Goal: Book appointment/travel/reservation

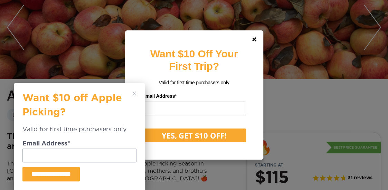
scroll to position [104, 0]
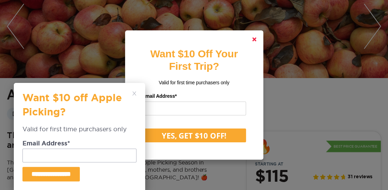
click at [256, 38] on icon at bounding box center [254, 39] width 4 height 4
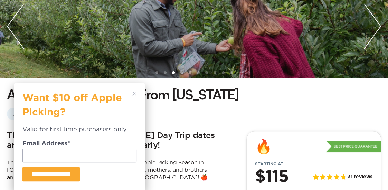
click at [132, 94] on icon at bounding box center [134, 93] width 4 height 4
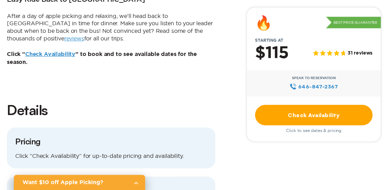
scroll to position [587, 0]
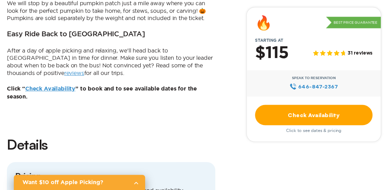
click at [67, 86] on link "Check Availability" at bounding box center [50, 89] width 50 height 6
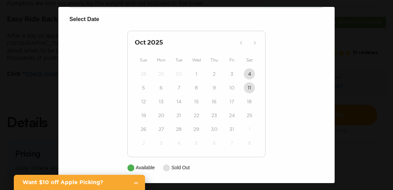
scroll to position [71, 0]
click at [245, 94] on div "11" at bounding box center [250, 87] width 18 height 14
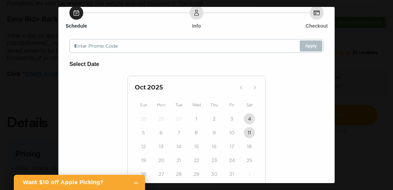
scroll to position [0, 0]
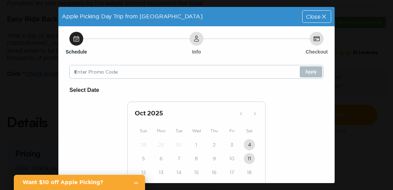
drag, startPoint x: 117, startPoint y: 82, endPoint x: 121, endPoint y: 76, distance: 6.5
click at [118, 81] on div "Schedule Info Checkout Enter Promo Code Apply Select Date [DATE] Sun Mon Tue We…" at bounding box center [196, 140] width 276 height 228
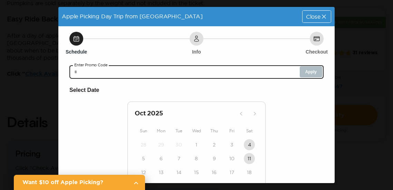
click at [121, 74] on input "text" at bounding box center [196, 72] width 254 height 14
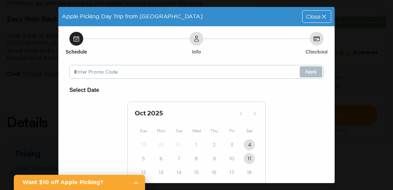
click at [73, 36] on div "Schedule" at bounding box center [76, 39] width 14 height 14
click at [310, 14] on span "Close" at bounding box center [313, 17] width 15 height 6
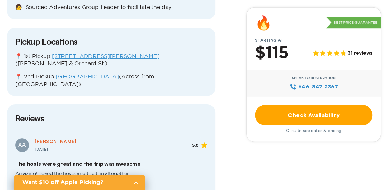
scroll to position [829, 0]
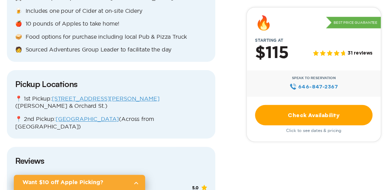
click at [98, 95] on link "[STREET_ADDRESS][PERSON_NAME]" at bounding box center [105, 98] width 107 height 6
